Goal: Task Accomplishment & Management: Manage account settings

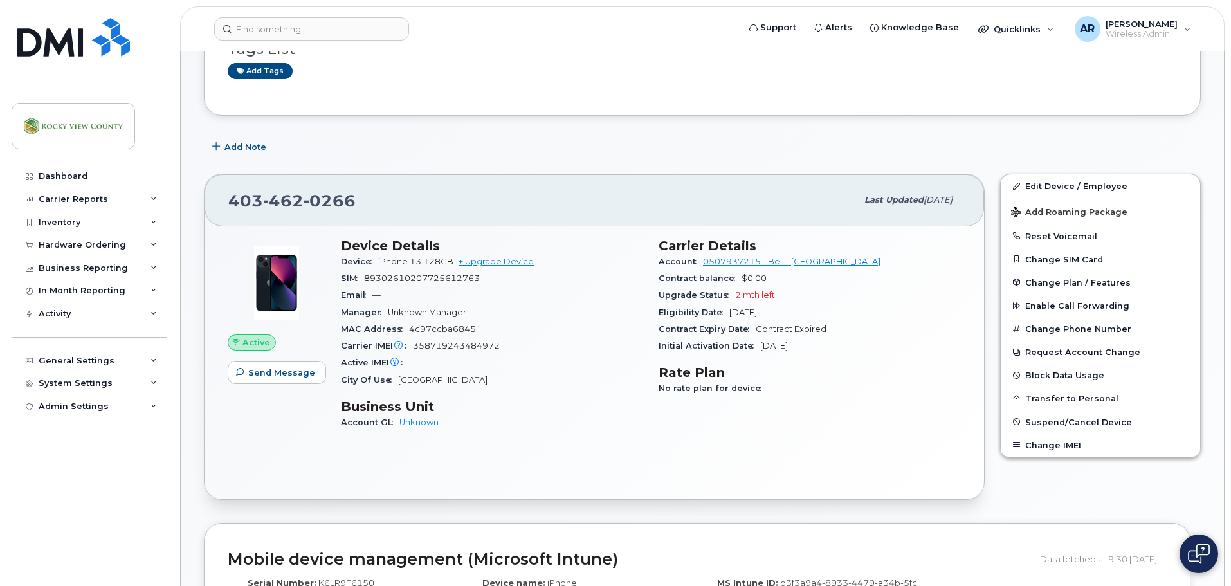
scroll to position [129, 0]
click at [1089, 185] on link "Edit Device / Employee" at bounding box center [1100, 185] width 199 height 23
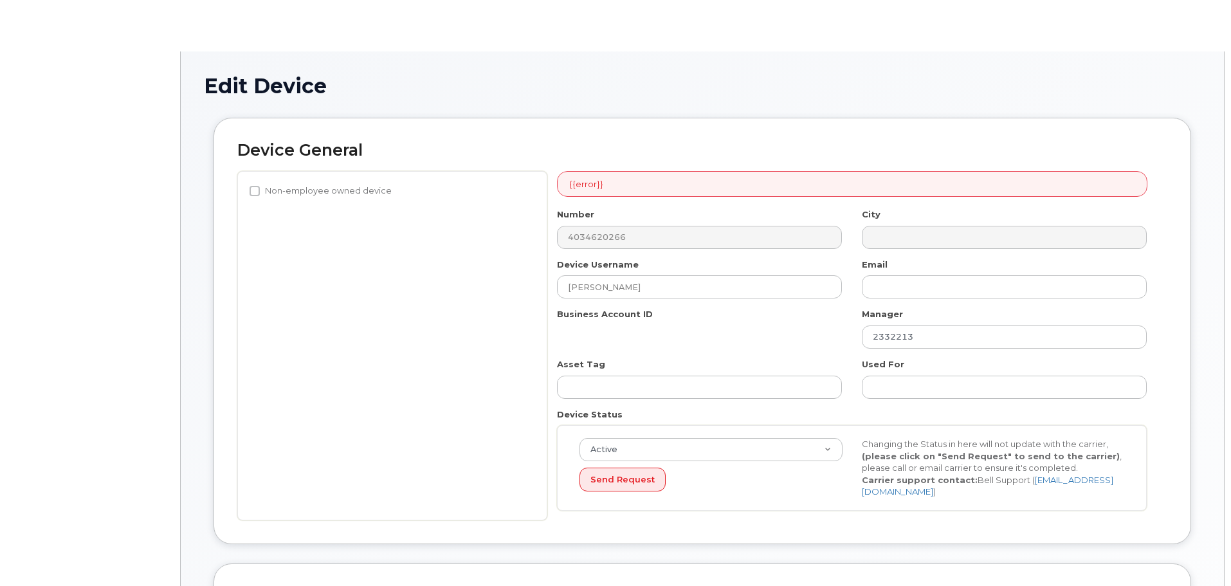
select select "29629295"
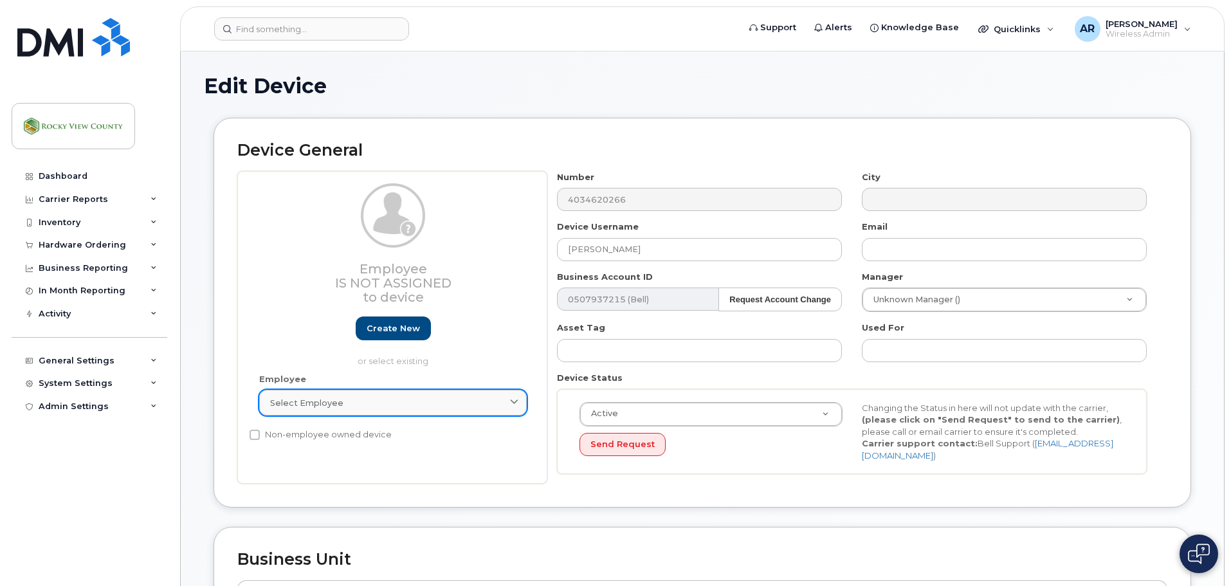
click at [414, 407] on div "Select employee" at bounding box center [393, 403] width 246 height 12
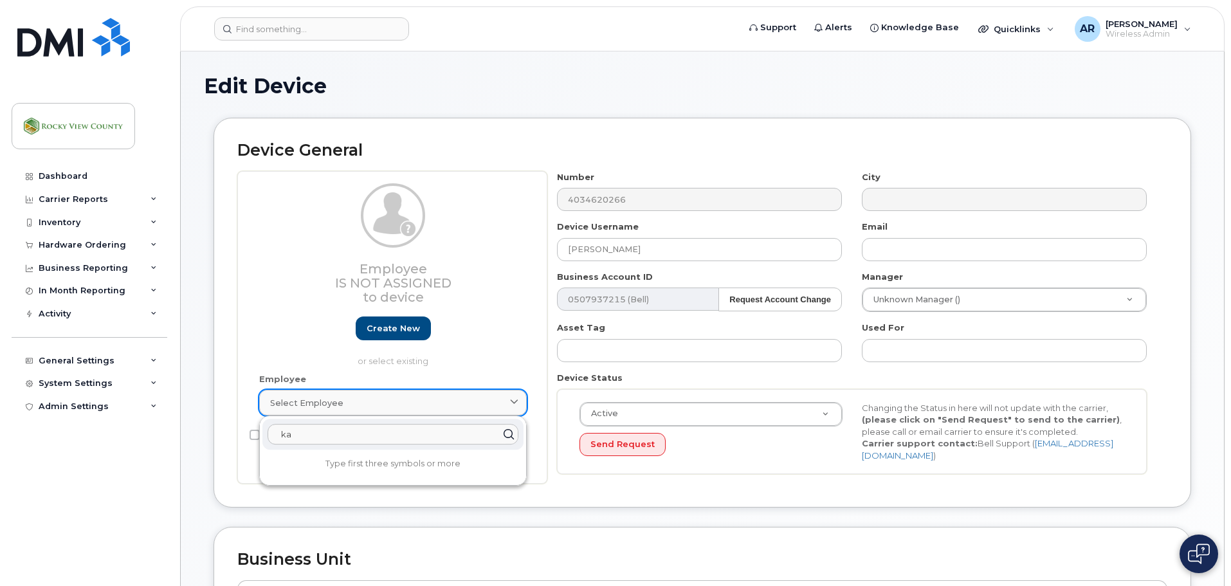
type input "k"
drag, startPoint x: 276, startPoint y: 313, endPoint x: 282, endPoint y: 318, distance: 7.3
click at [278, 312] on div "Employee Is not assigned to device Create new or select existing" at bounding box center [393, 275] width 268 height 184
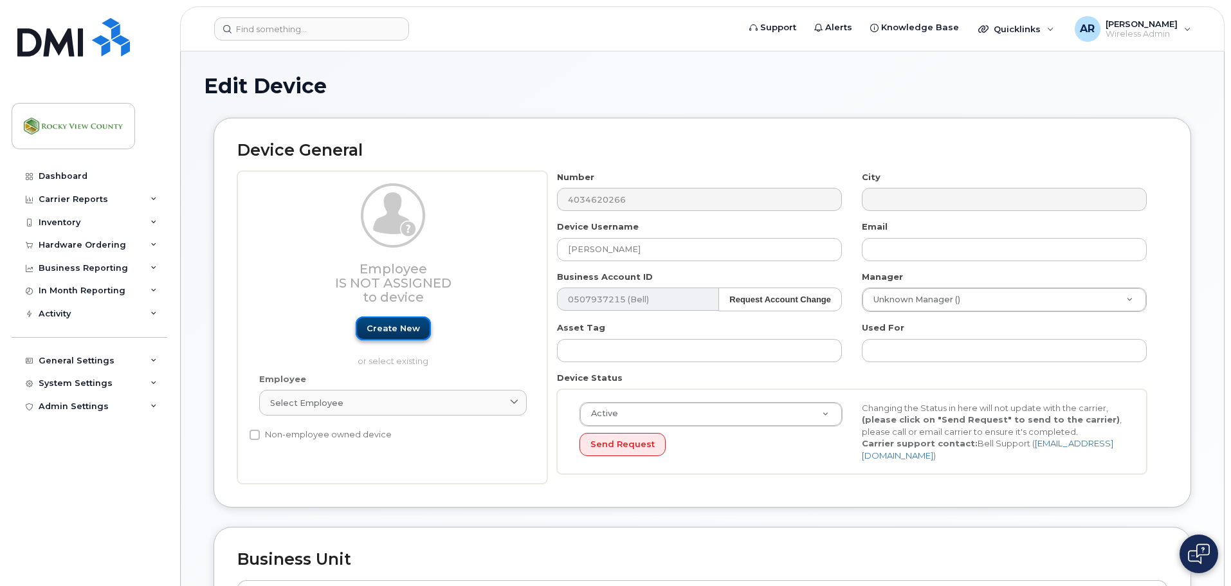
click at [369, 325] on link "Create new" at bounding box center [393, 328] width 75 height 24
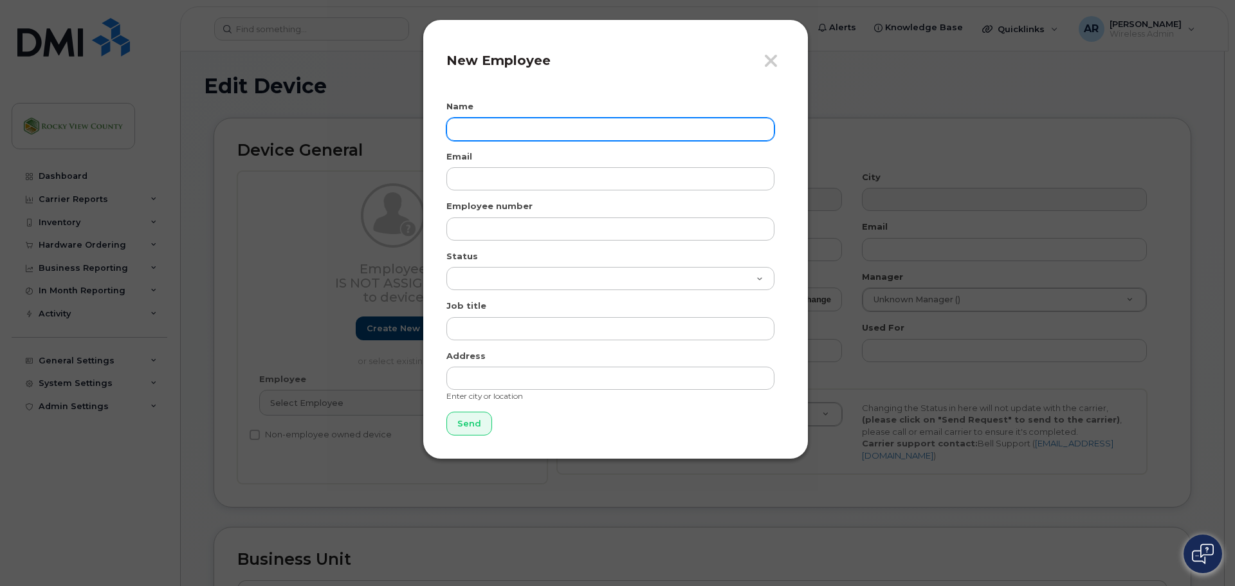
click at [468, 129] on input "text" at bounding box center [610, 129] width 328 height 23
type input "Karen Hayer"
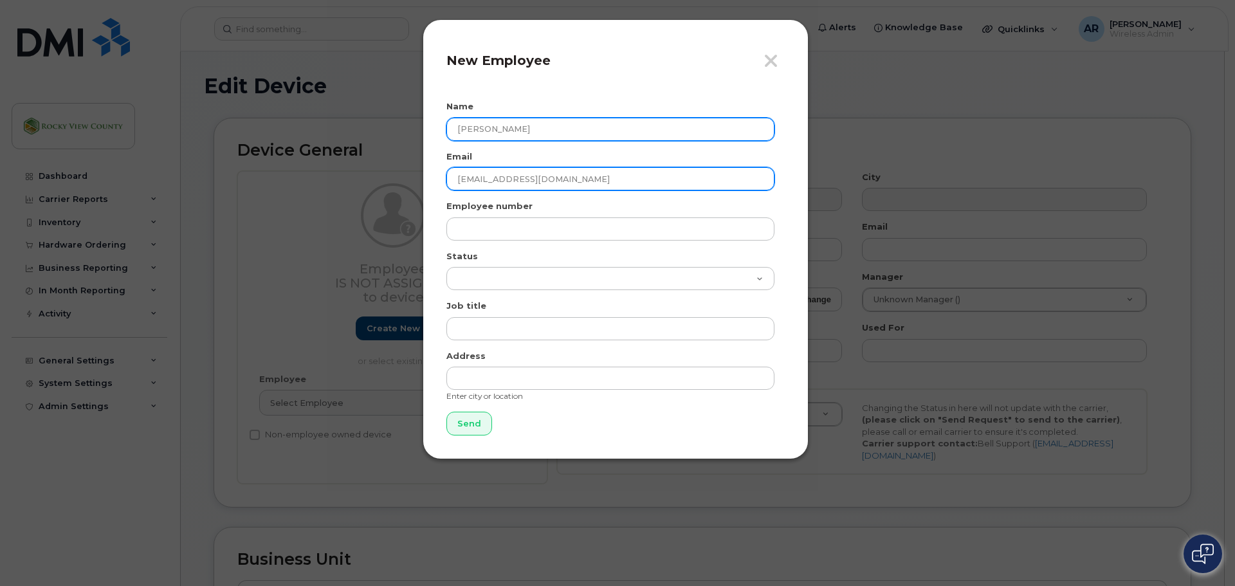
type input "[EMAIL_ADDRESS][DOMAIN_NAME]"
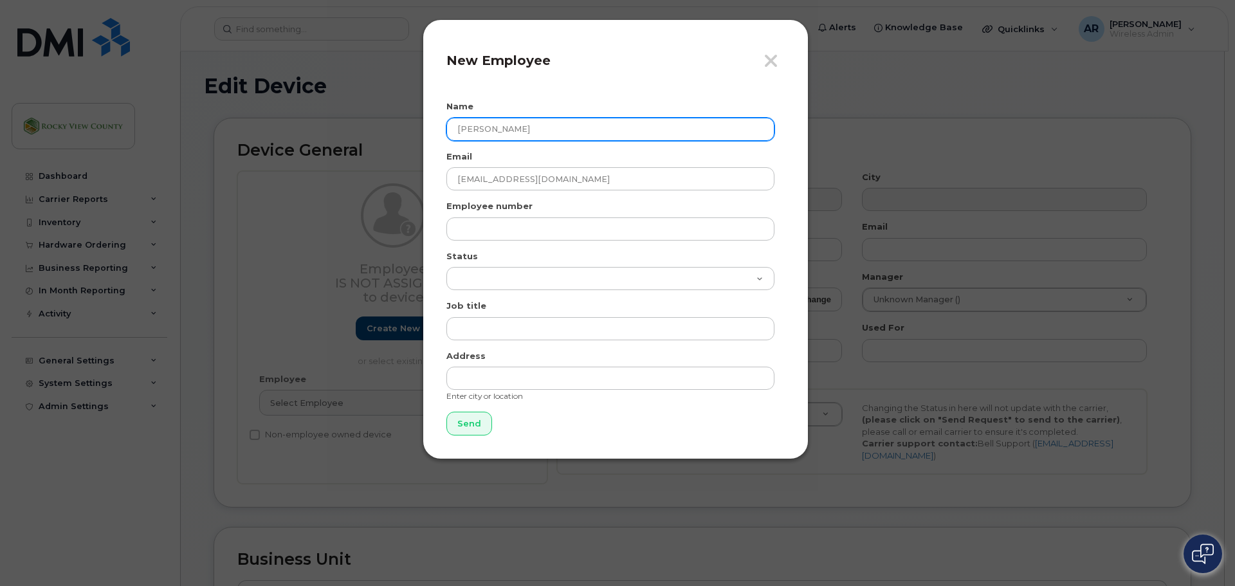
click at [498, 127] on input "Karen Hayer" at bounding box center [610, 129] width 328 height 23
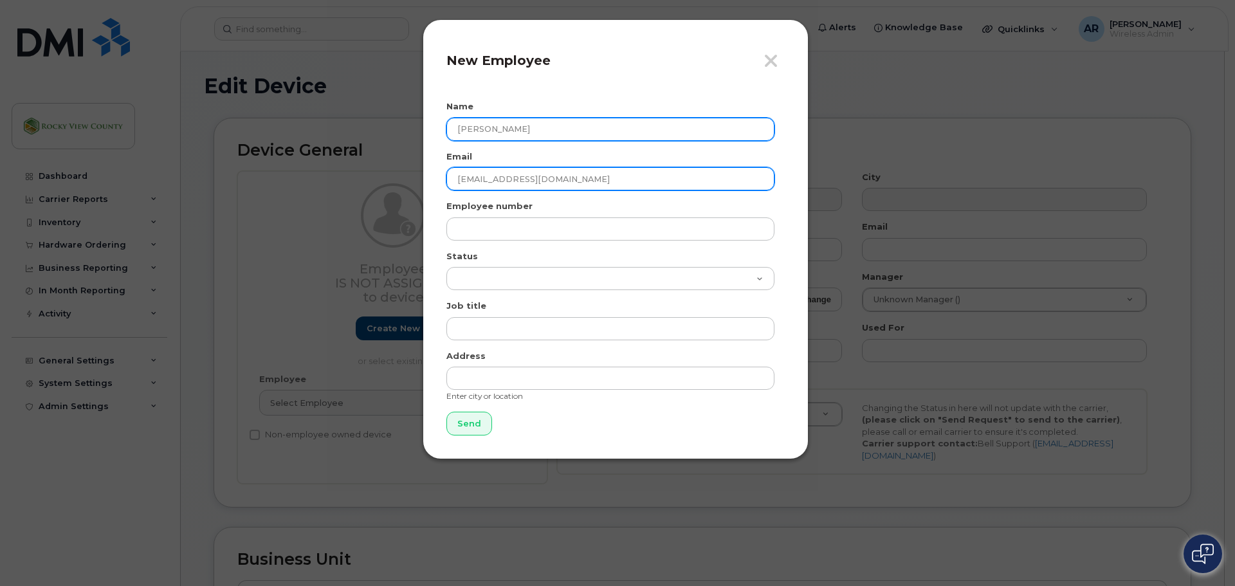
type input "[PERSON_NAME]"
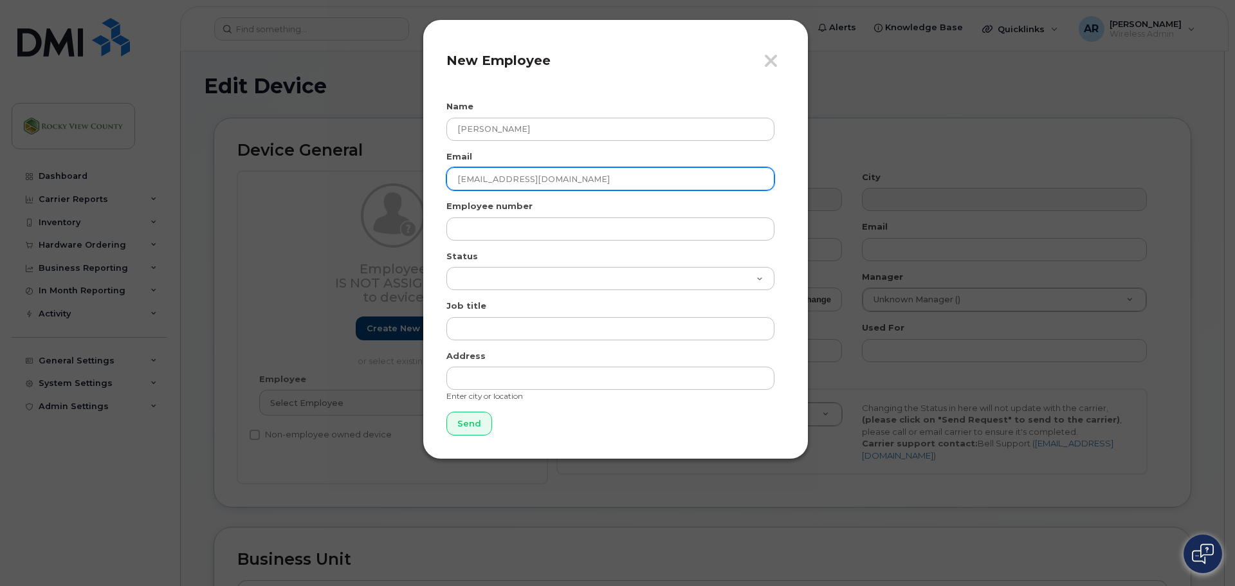
drag, startPoint x: 570, startPoint y: 182, endPoint x: 417, endPoint y: 188, distance: 153.2
click at [417, 188] on div "Close New Employee Name Karen Hayter Email khayter@rockyview.ca Employee number…" at bounding box center [617, 293] width 1235 height 586
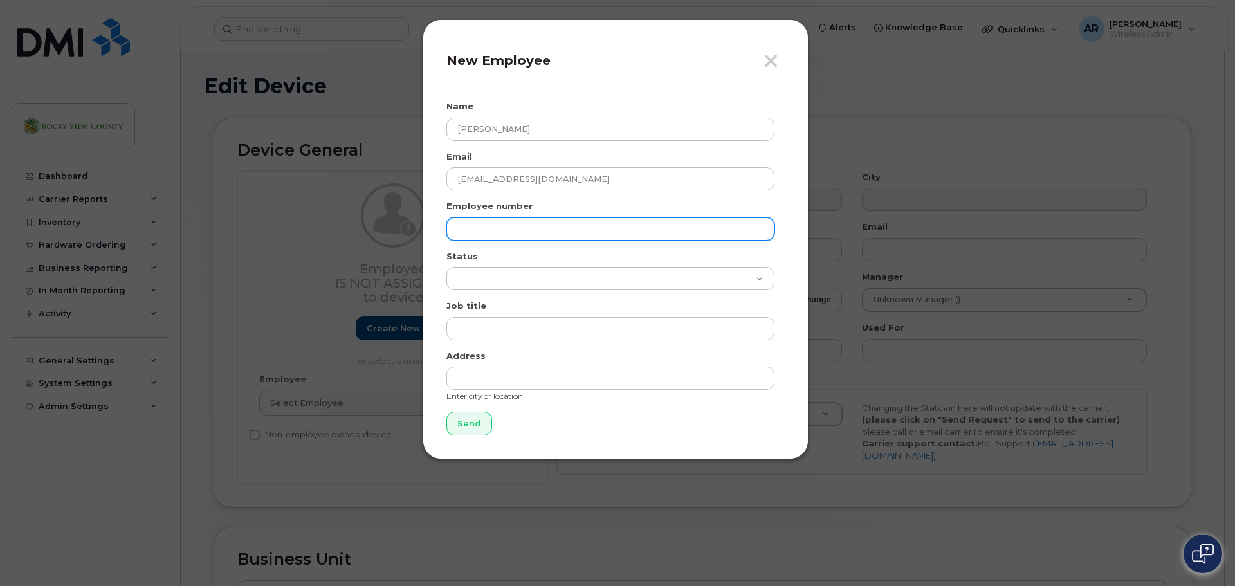
click at [489, 234] on input "text" at bounding box center [610, 228] width 328 height 23
paste input "khayter@rockyview.ca"
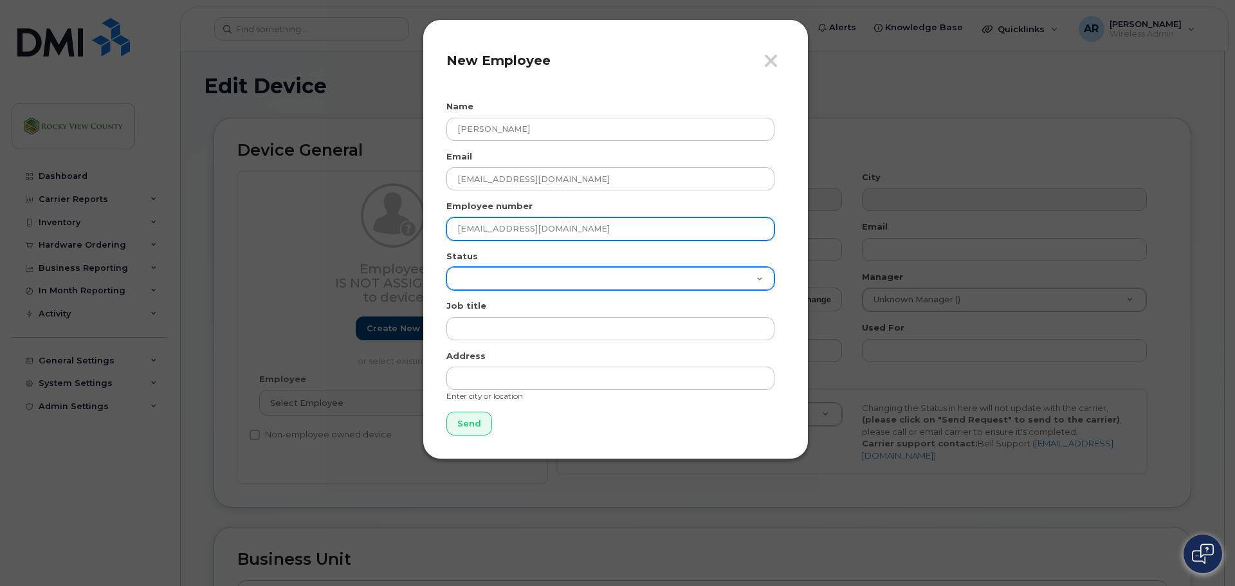
type input "khayter@rockyview.ca"
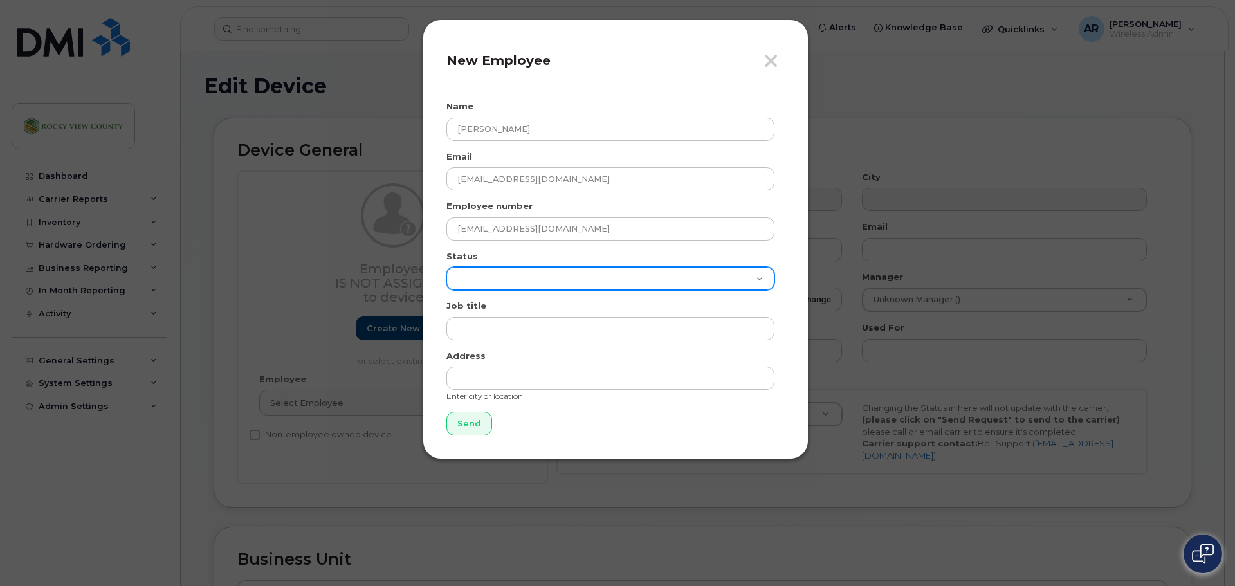
click at [488, 280] on select "Active On-Leave Long Term Short Term Maternity Leave Temp Layoff Inactive" at bounding box center [610, 278] width 328 height 23
select select "active"
click at [446, 267] on select "Active On-Leave Long Term Short Term Maternity Leave Temp Layoff Inactive" at bounding box center [610, 278] width 328 height 23
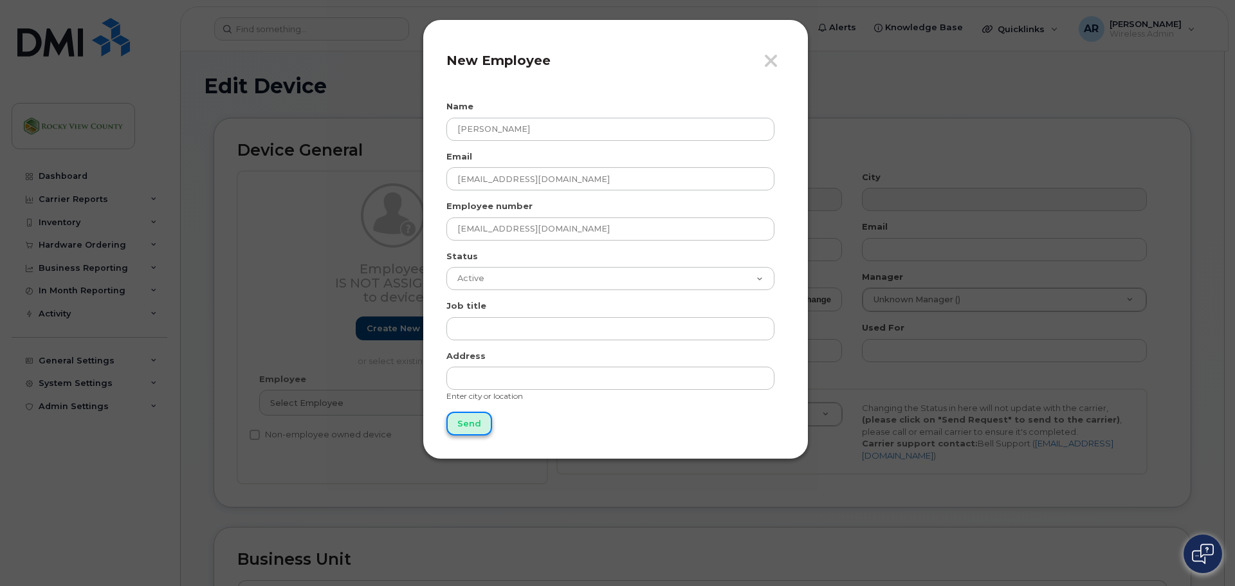
click at [482, 418] on input "Send" at bounding box center [469, 424] width 46 height 24
type input "Send"
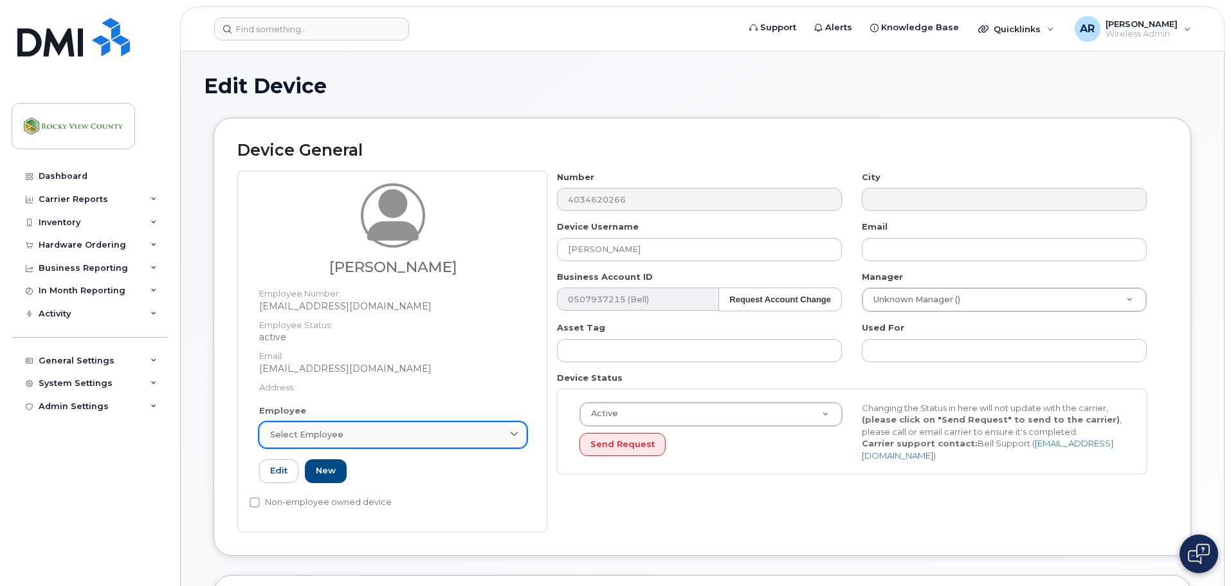
click at [412, 430] on div "Select employee" at bounding box center [393, 434] width 246 height 12
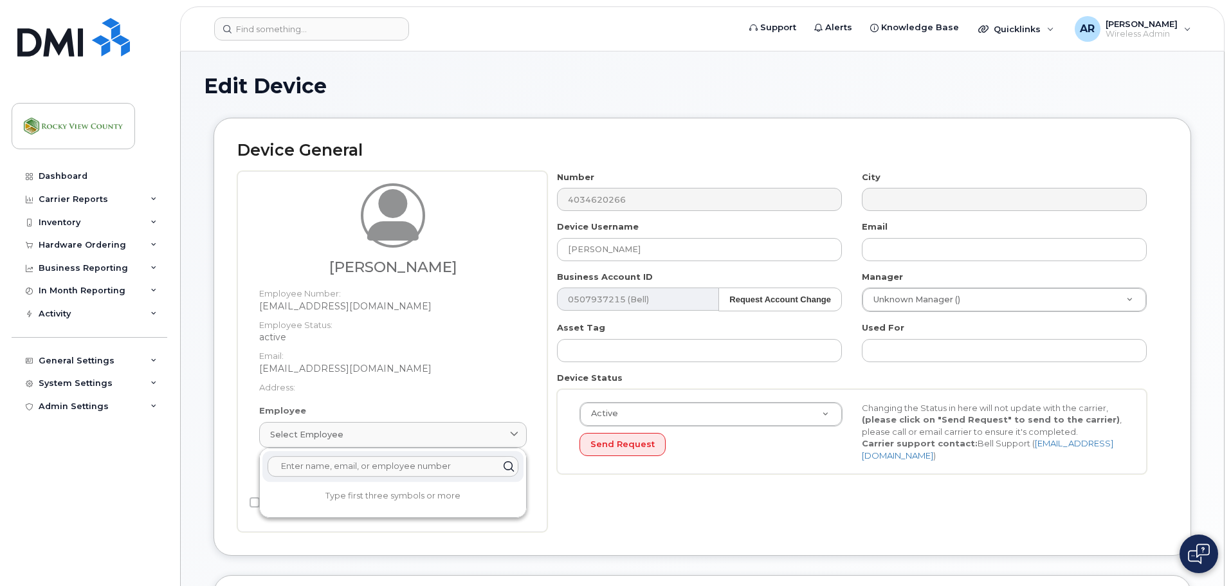
click at [399, 459] on input "text" at bounding box center [393, 466] width 251 height 21
type input "karen"
click at [358, 554] on div "Device General Karen Hayter Employee Number: khayter@rockyview.ca Employee Stat…" at bounding box center [703, 336] width 978 height 437
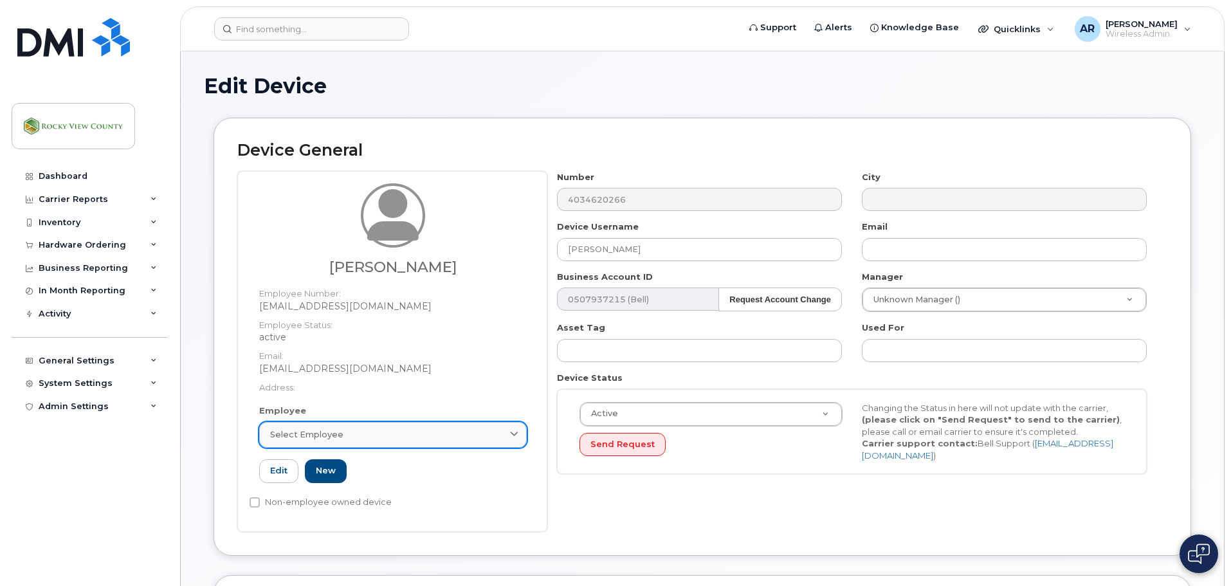
click at [356, 437] on div "Select employee" at bounding box center [393, 434] width 246 height 12
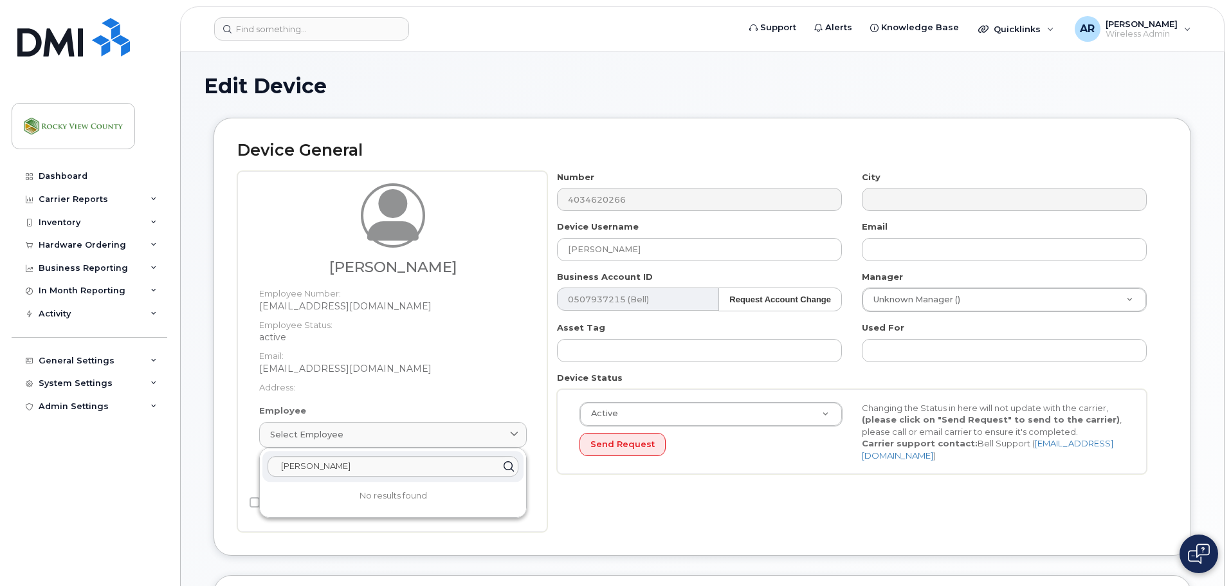
click at [504, 466] on icon at bounding box center [508, 466] width 19 height 19
click at [446, 466] on input "karen" at bounding box center [393, 466] width 251 height 21
type input "k"
click at [639, 490] on div "Number 4034620266 City Device Username Karen Hayter Email Business Account ID 0…" at bounding box center [857, 351] width 620 height 361
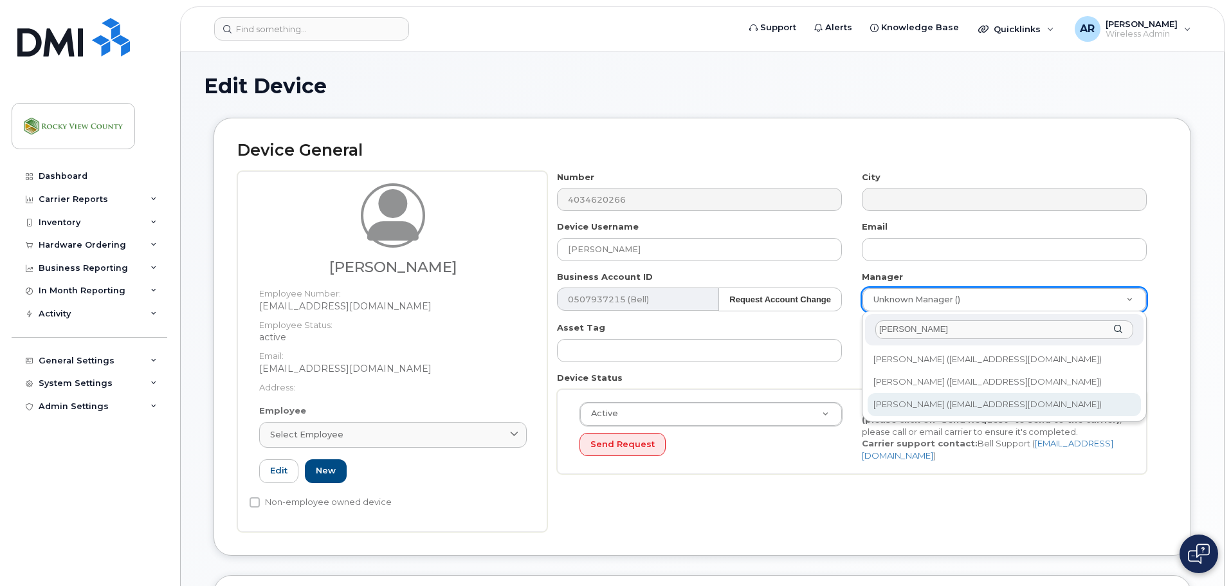
type input "steve"
type input "2341645"
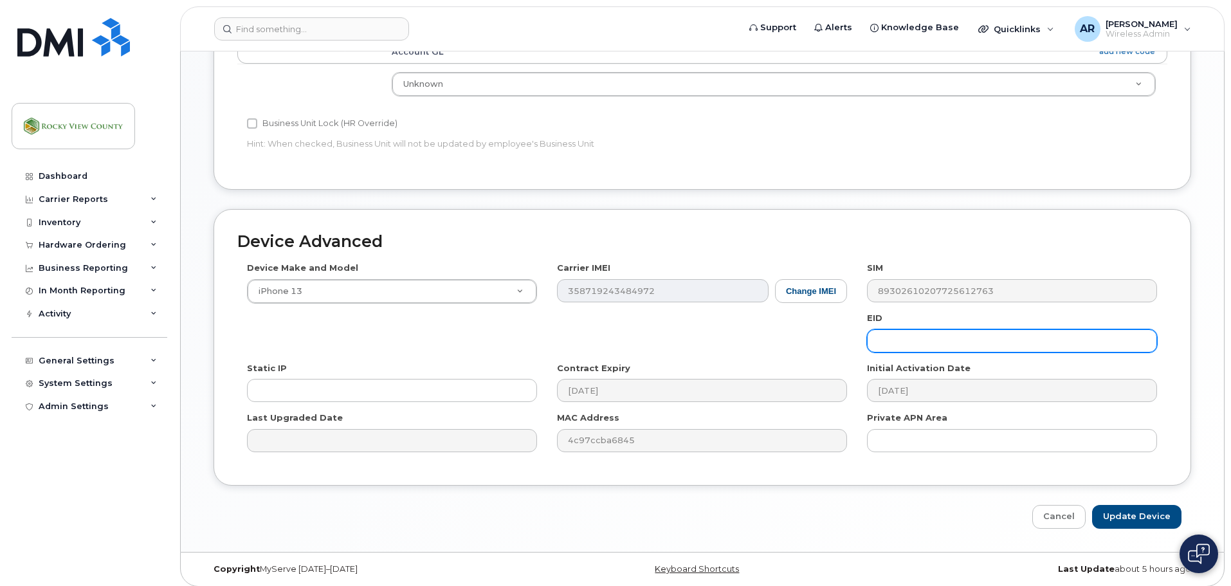
scroll to position [594, 0]
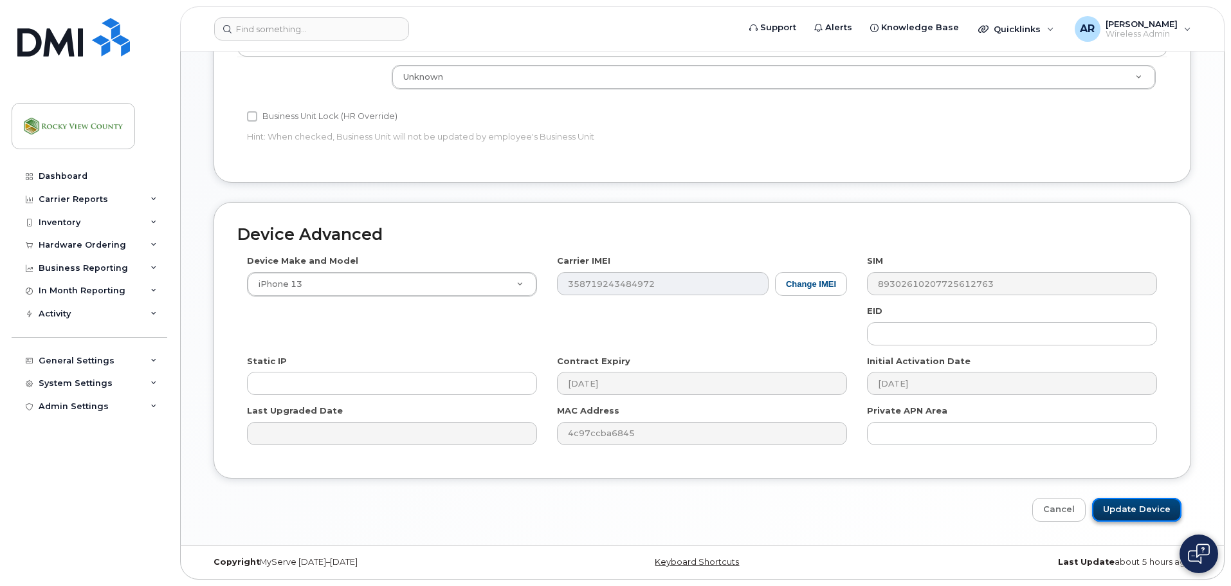
click at [1124, 504] on input "Update Device" at bounding box center [1136, 510] width 89 height 24
type input "Saving..."
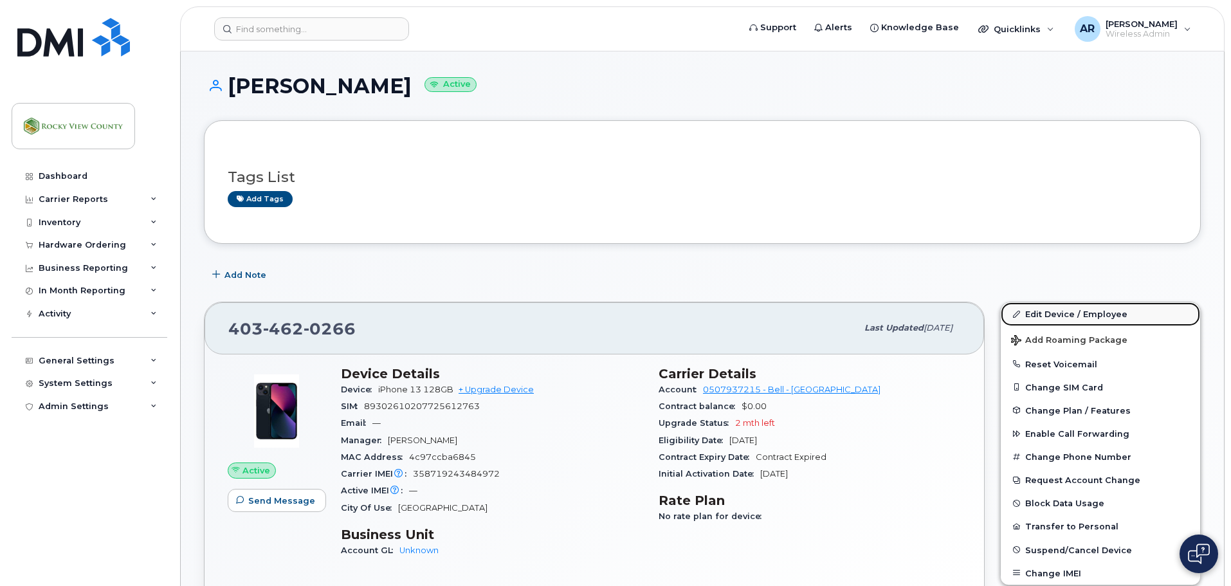
click at [1044, 309] on link "Edit Device / Employee" at bounding box center [1100, 313] width 199 height 23
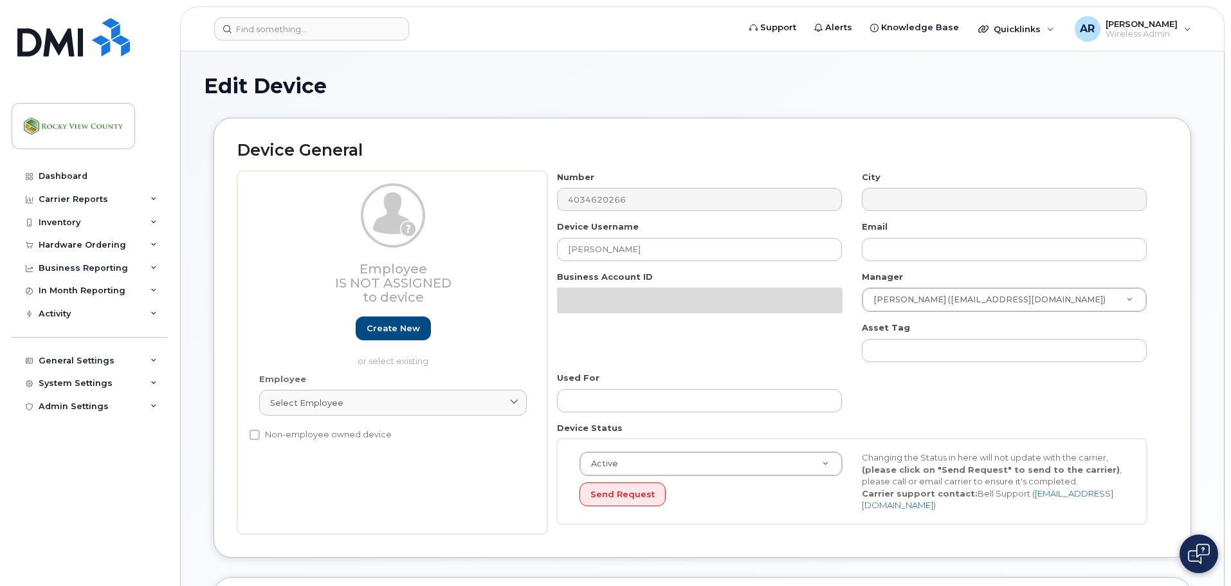
select select "29629295"
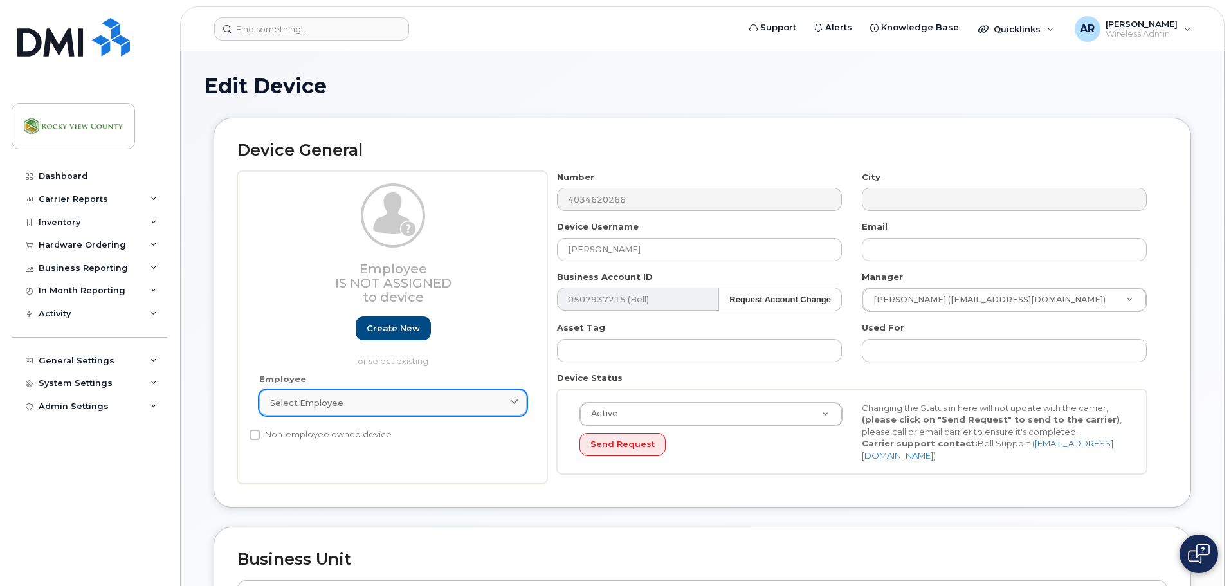
click at [388, 404] on div "Select employee" at bounding box center [393, 403] width 246 height 12
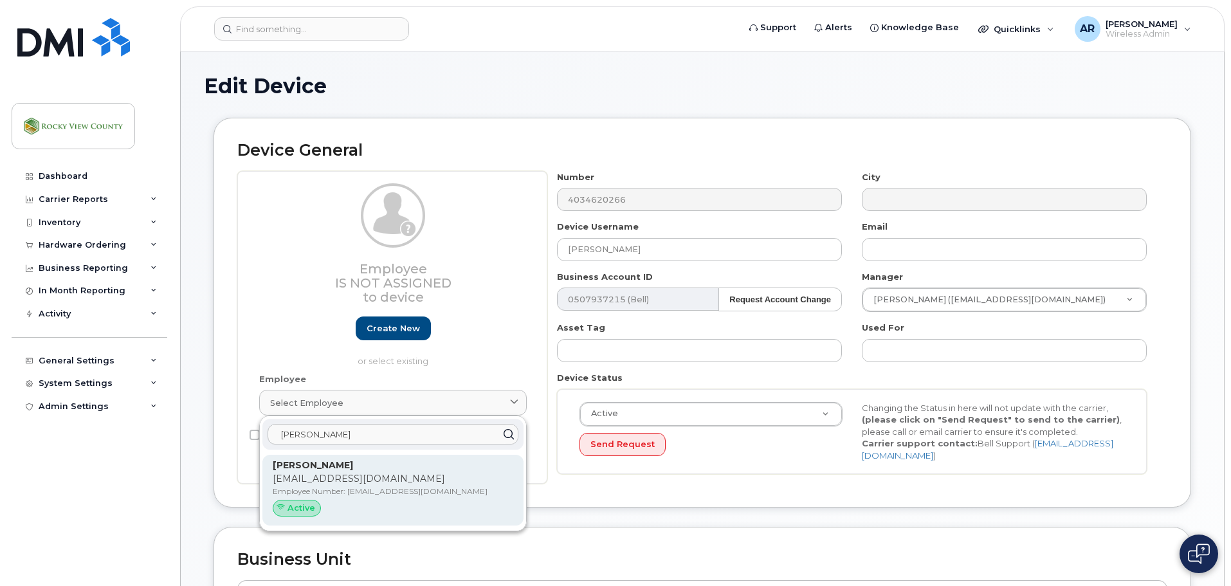
type input "[PERSON_NAME]"
click at [354, 470] on p "[PERSON_NAME]" at bounding box center [393, 466] width 241 height 14
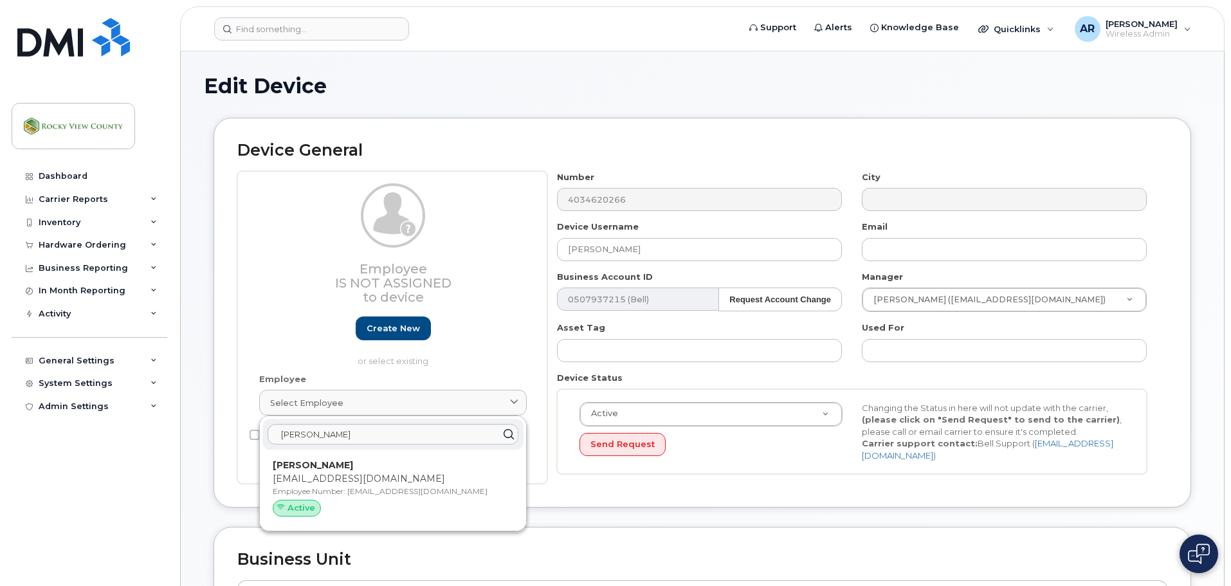
type input "[EMAIL_ADDRESS][DOMAIN_NAME]"
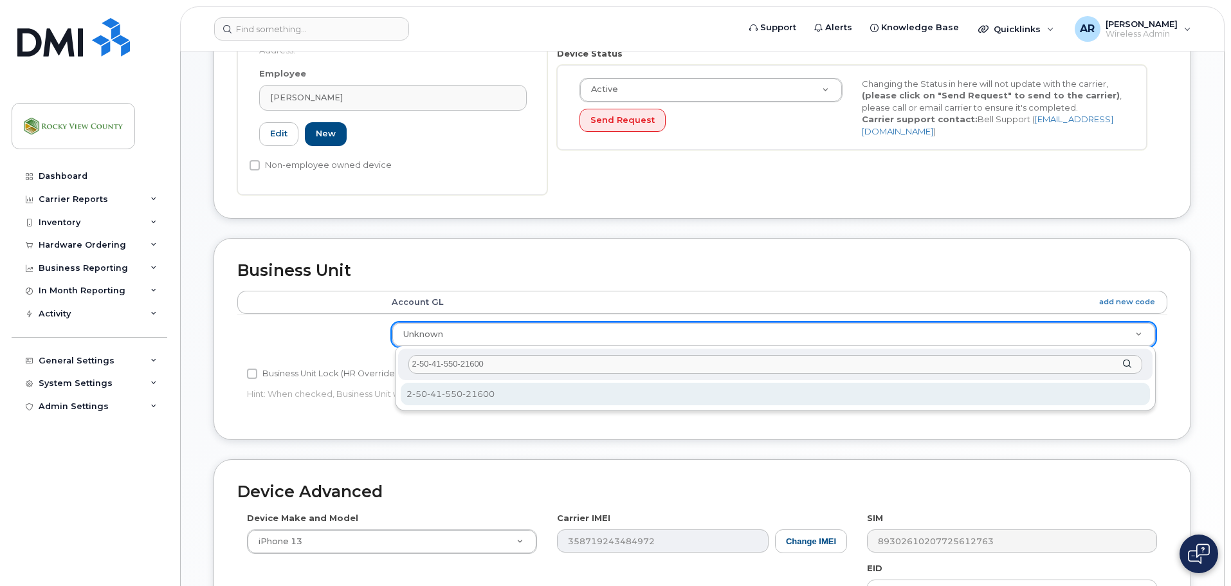
type input "2-50-41-550-21600"
select select "29629302"
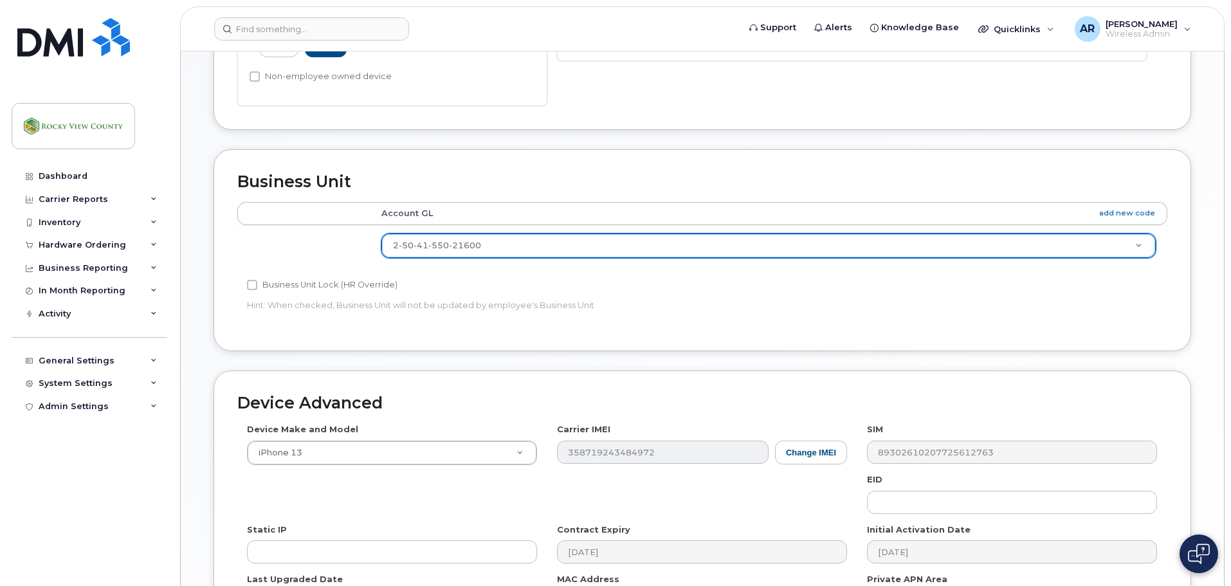
scroll to position [581, 0]
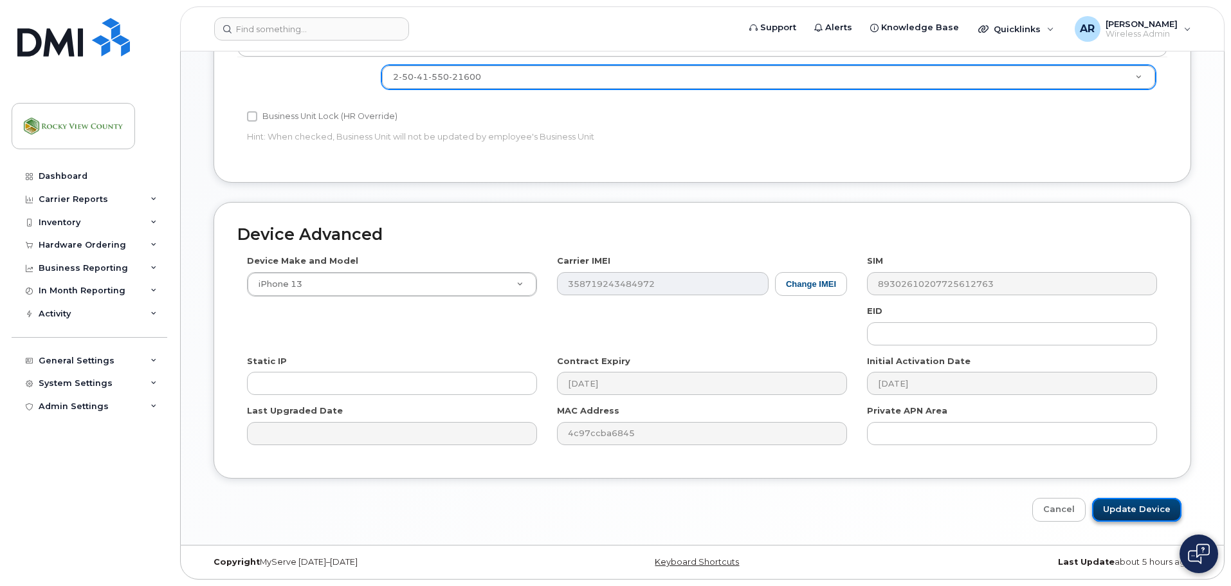
click at [1108, 518] on input "Update Device" at bounding box center [1136, 510] width 89 height 24
type input "Saving..."
